Goal: Navigation & Orientation: Find specific page/section

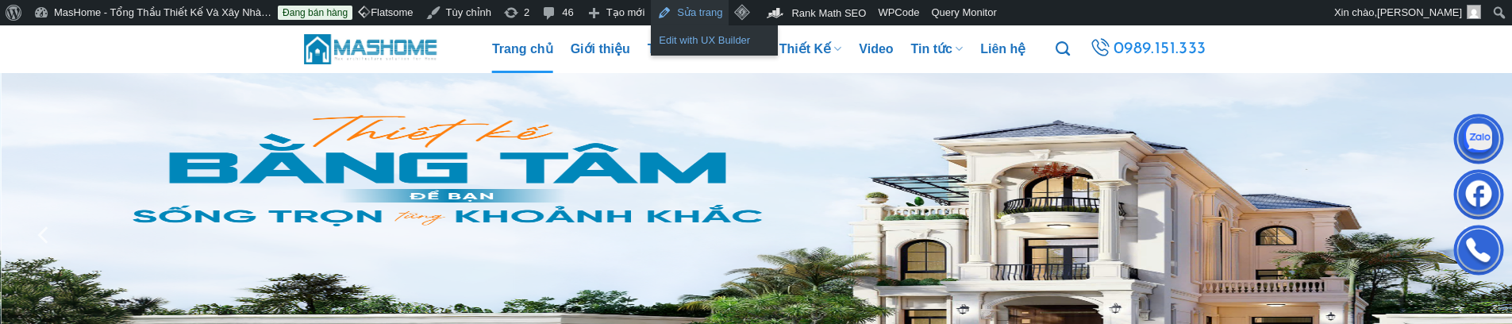
click at [681, 39] on link "Edit with UX Builder" at bounding box center [714, 40] width 127 height 21
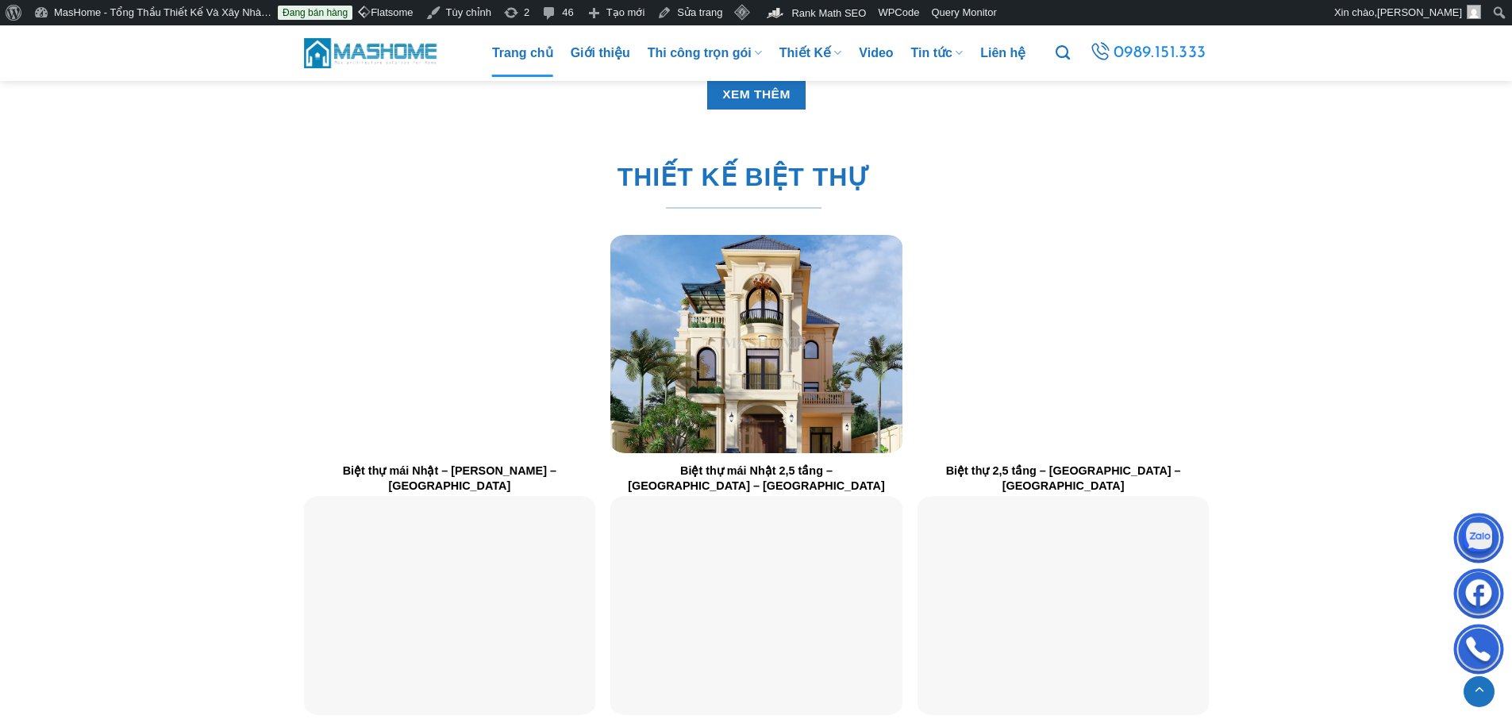
scroll to position [2302, 0]
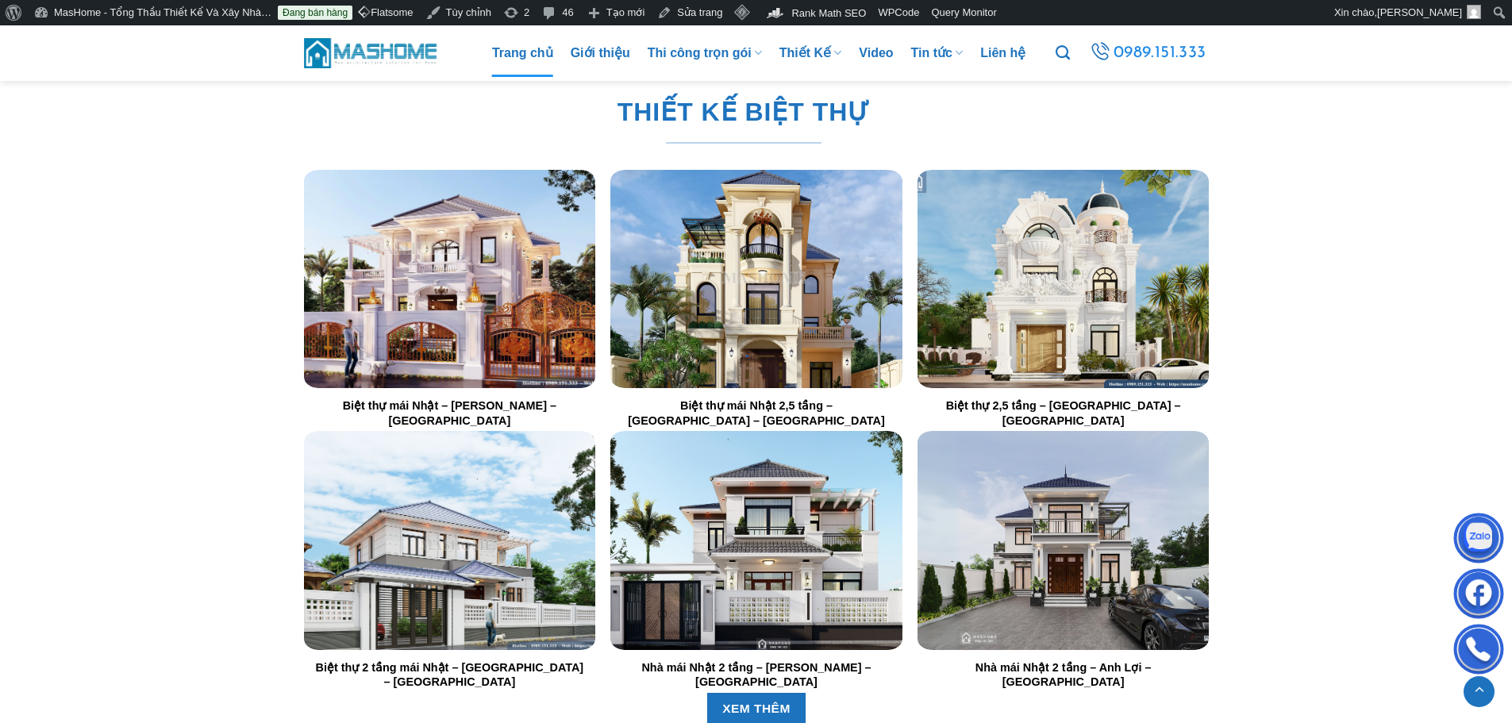
click at [445, 288] on img "Biệt thự mái Nhật - Anh Mạnh - Thái Bình" at bounding box center [448, 279] width 291 height 218
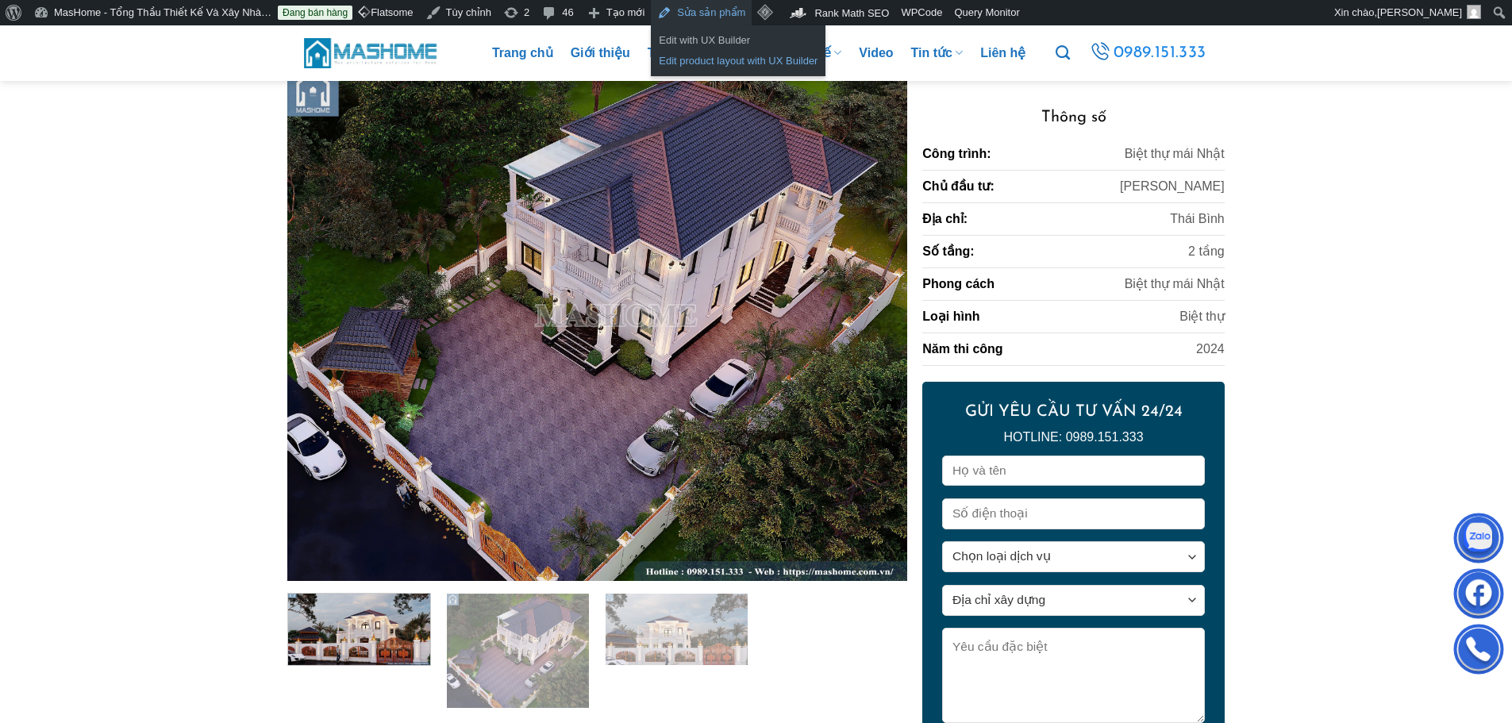
click at [698, 58] on link "Edit product layout with UX Builder" at bounding box center [738, 61] width 175 height 21
click at [684, 38] on link "Edit with UX Builder" at bounding box center [738, 40] width 175 height 21
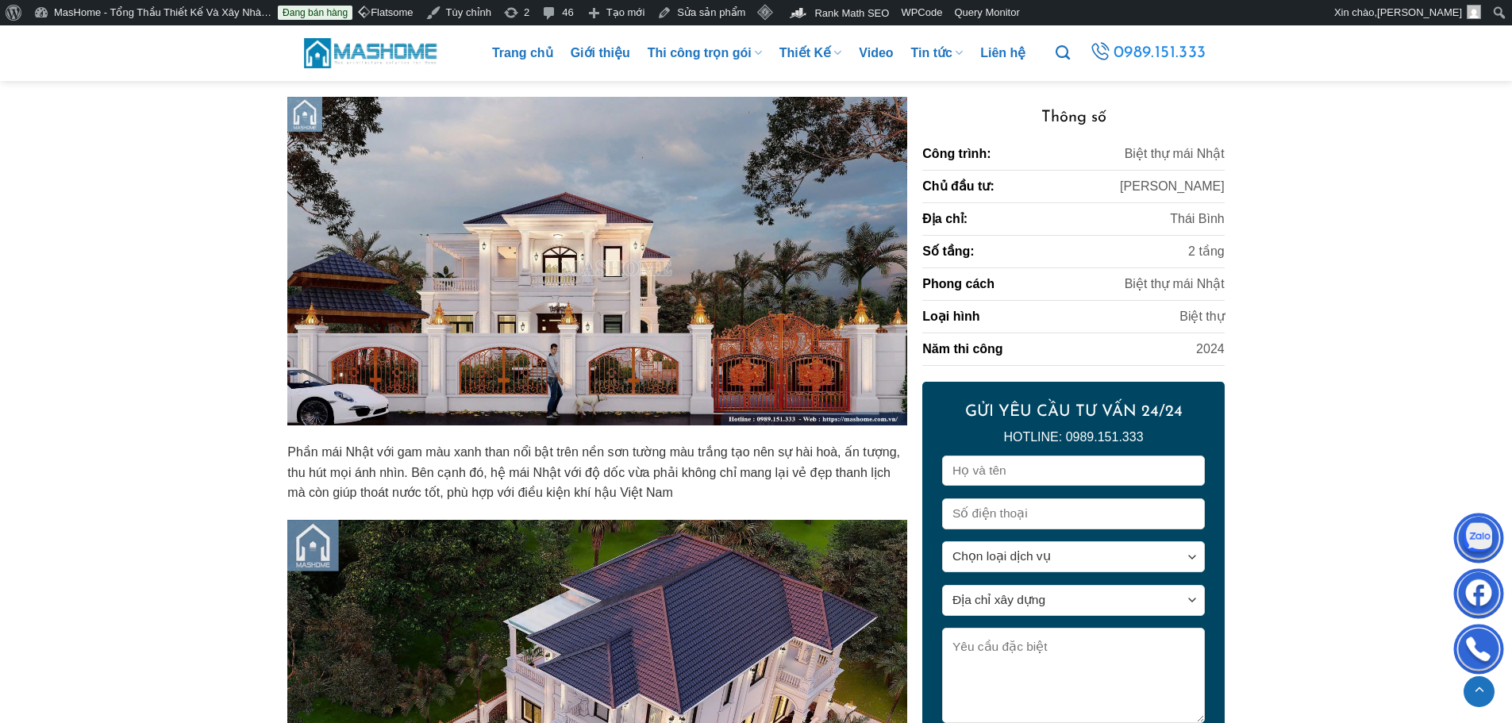
scroll to position [1111, 0]
